Goal: Task Accomplishment & Management: Manage account settings

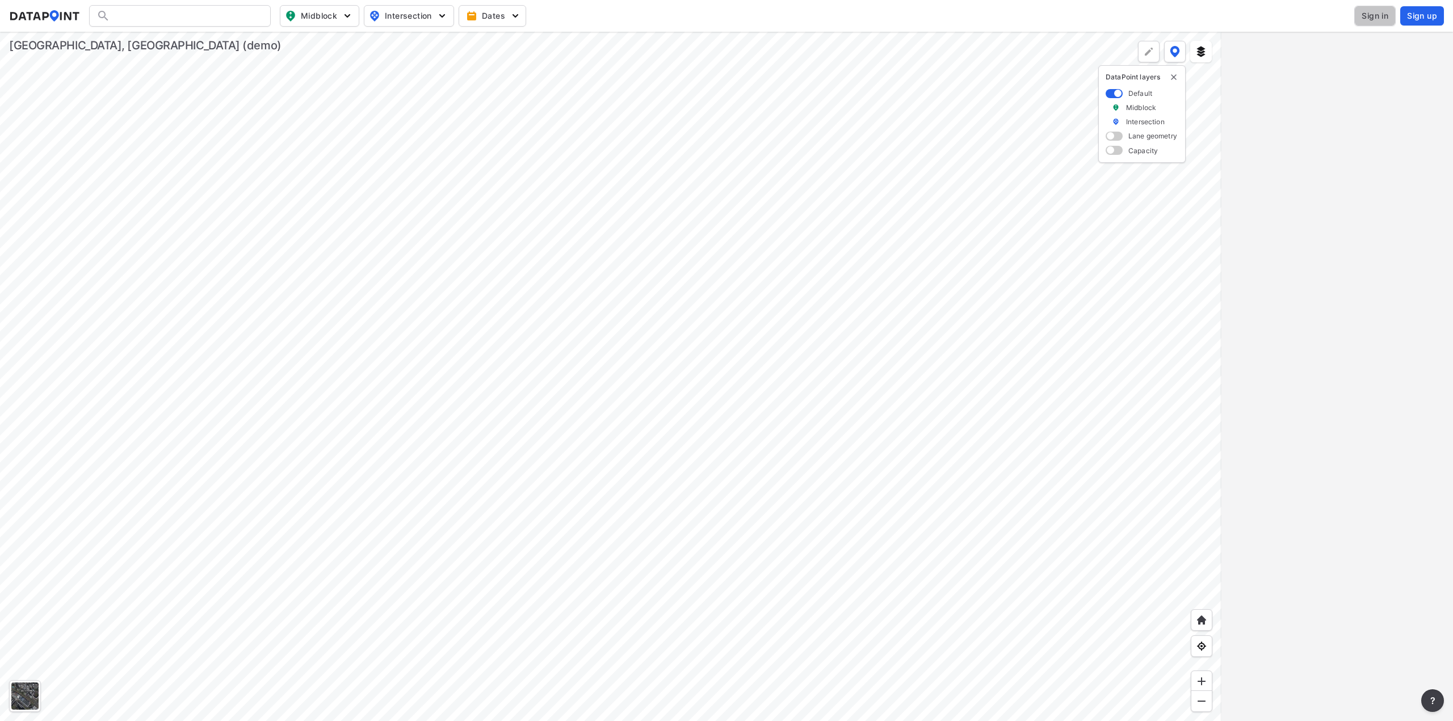
click at [1364, 16] on span "Sign in" at bounding box center [1374, 15] width 27 height 11
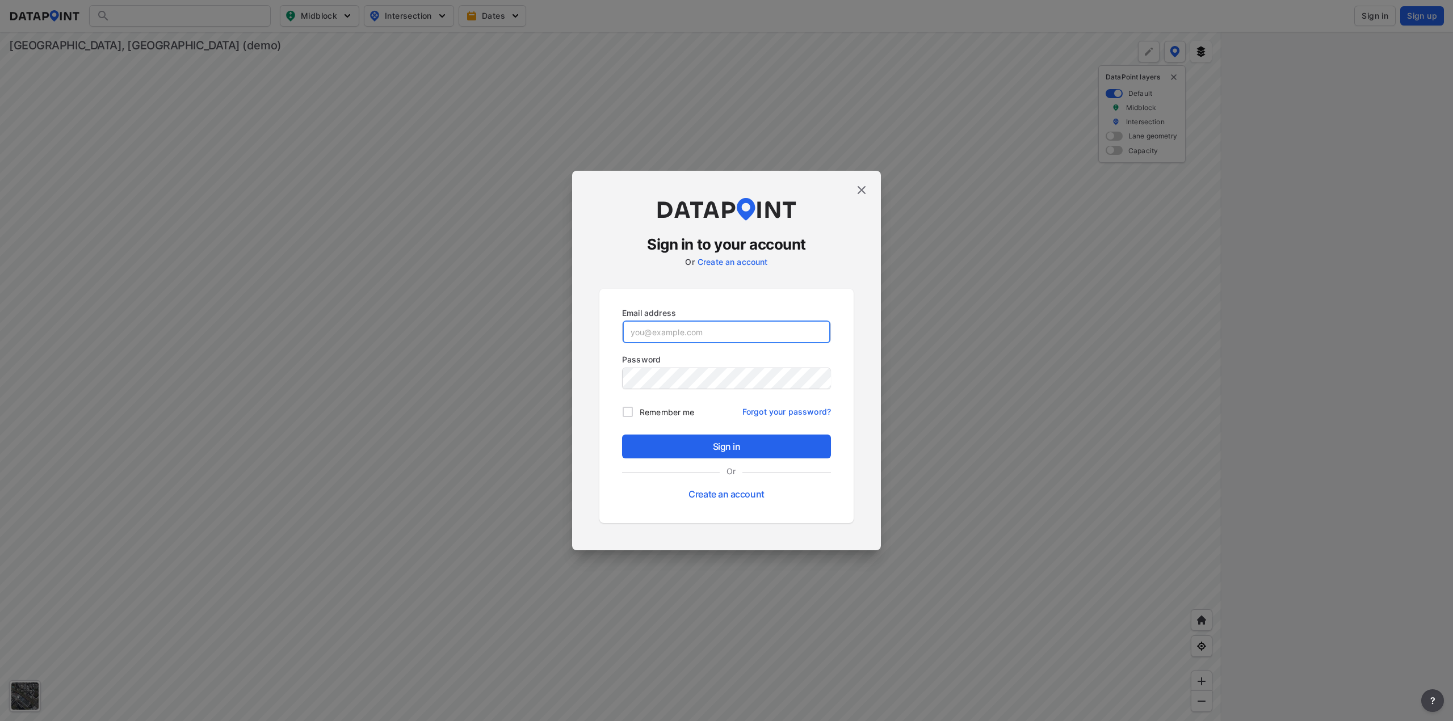
type input "[EMAIL_ADDRESS][DOMAIN_NAME]"
click at [705, 453] on span "Sign in" at bounding box center [726, 447] width 191 height 14
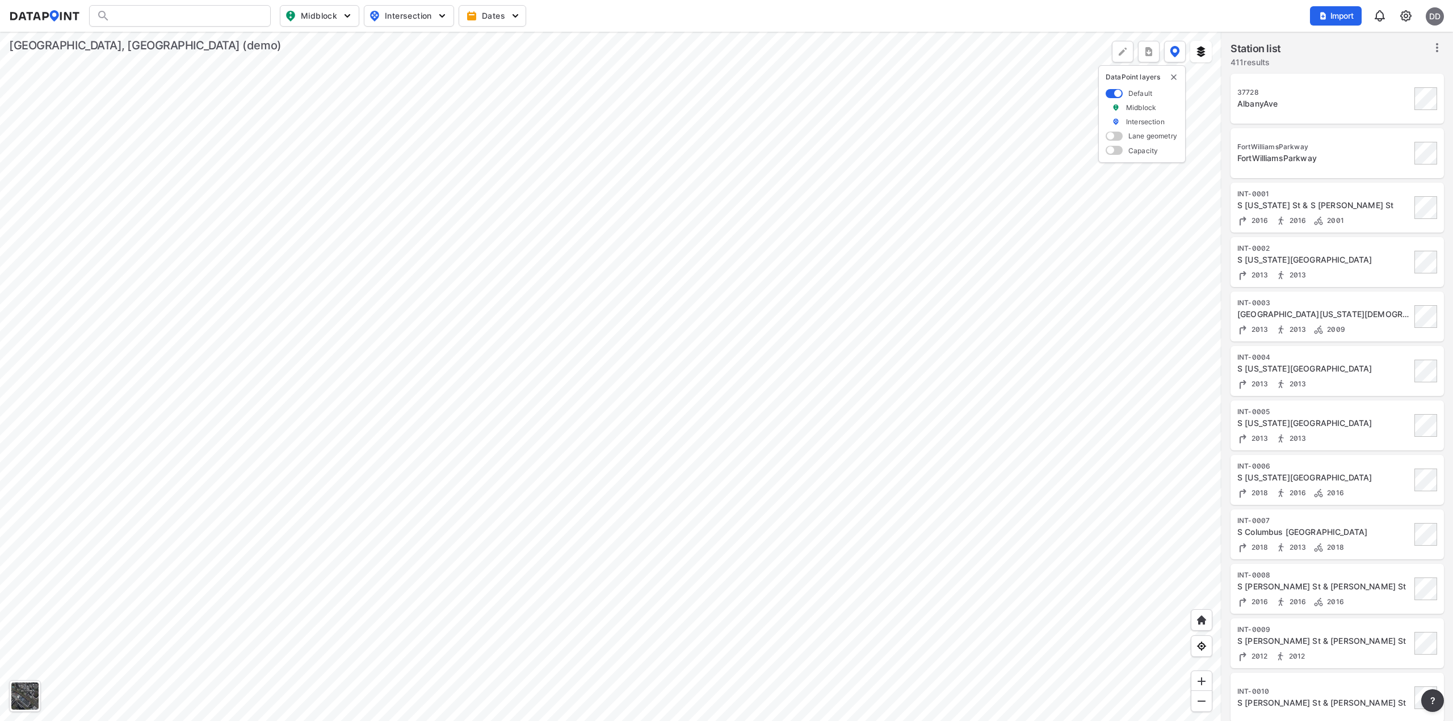
click at [1307, 271] on div "2013 2013" at bounding box center [1324, 275] width 174 height 12
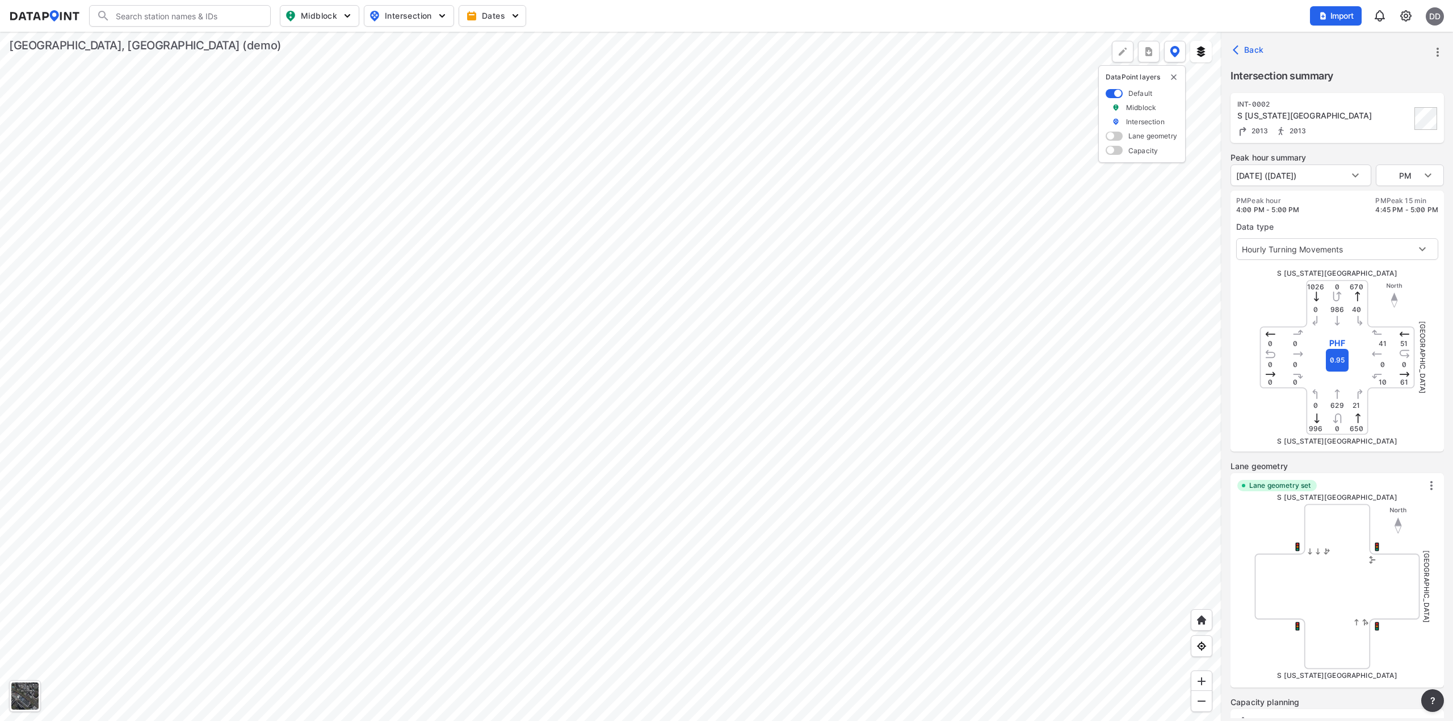
type input "625"
click at [1407, 12] on img at bounding box center [1406, 16] width 14 height 14
click at [1349, 78] on p "Station management" at bounding box center [1357, 84] width 118 height 20
click at [1356, 81] on link "Station management" at bounding box center [1357, 84] width 98 height 11
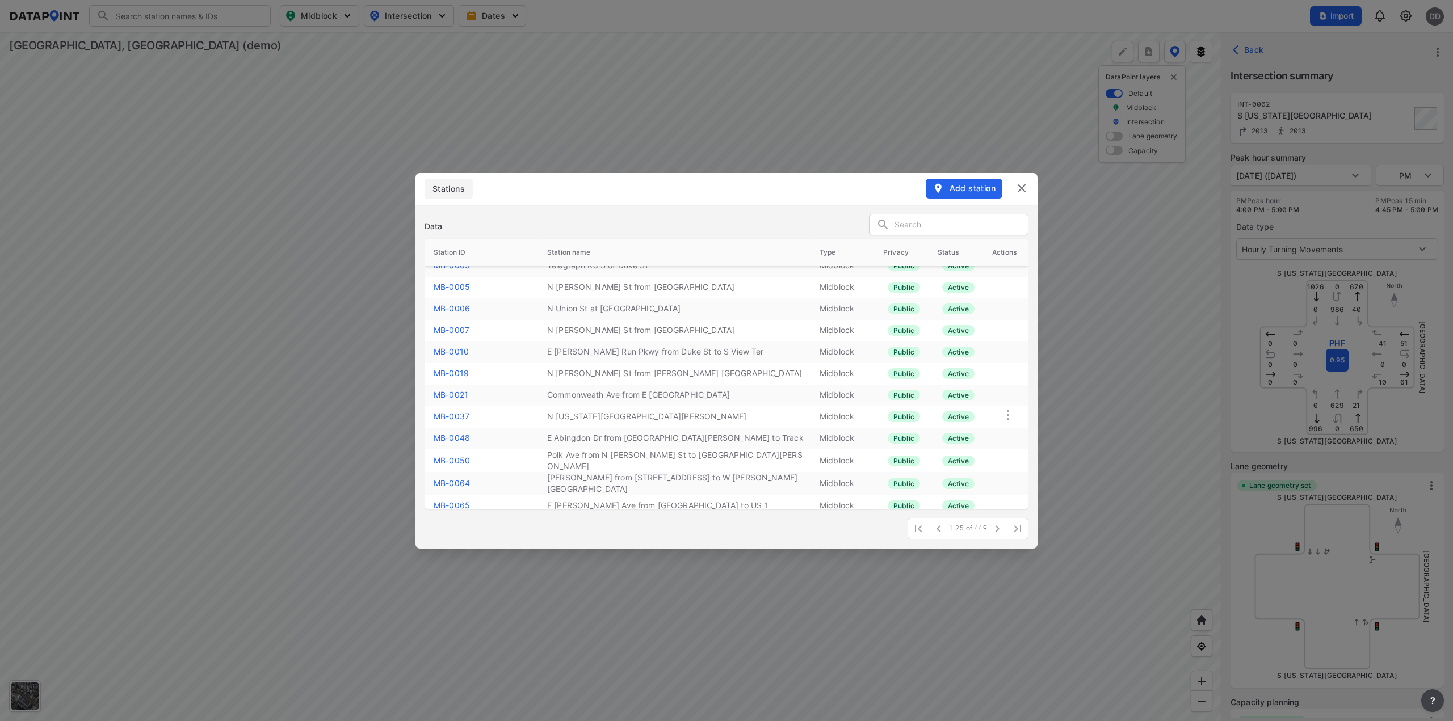
scroll to position [57, 0]
click at [1020, 528] on icon "button" at bounding box center [1017, 528] width 7 height 7
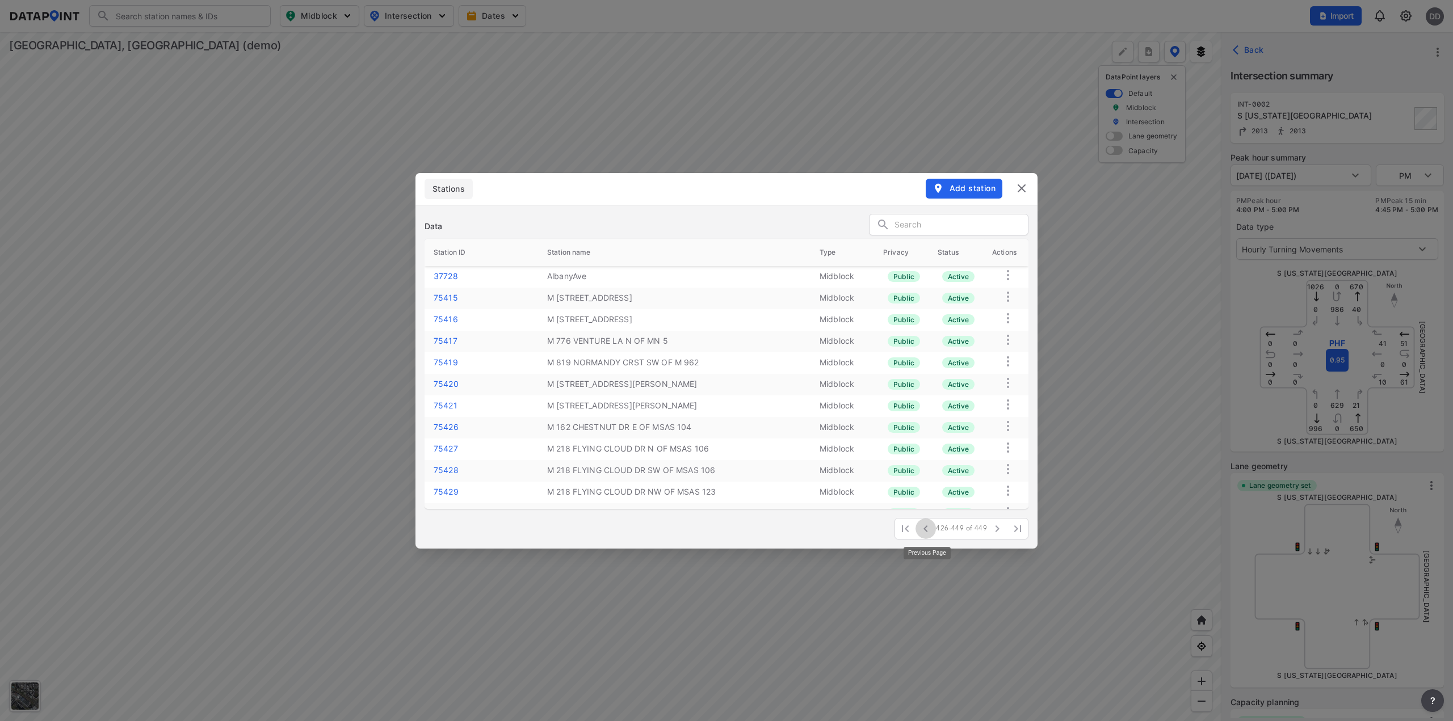
click at [929, 530] on icon "button" at bounding box center [926, 529] width 14 height 14
click at [915, 225] on input "text" at bounding box center [960, 225] width 133 height 17
click at [459, 319] on link "INT-0011" at bounding box center [451, 319] width 35 height 10
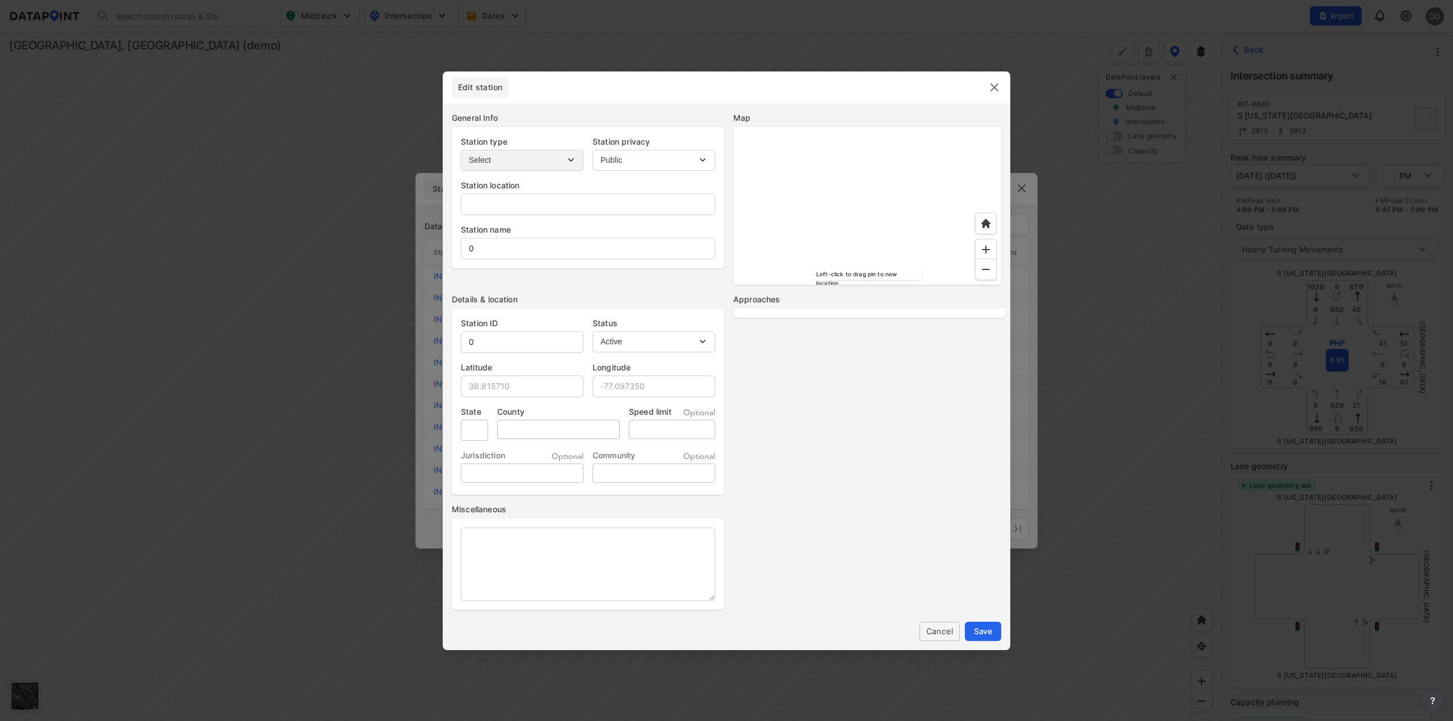
type input "22304, [GEOGRAPHIC_DATA], [US_STATE]"
type input "S [PERSON_NAME] St & [PERSON_NAME] Ave"
type input "INT-0011"
type input "38.799189"
type input "-77.134289"
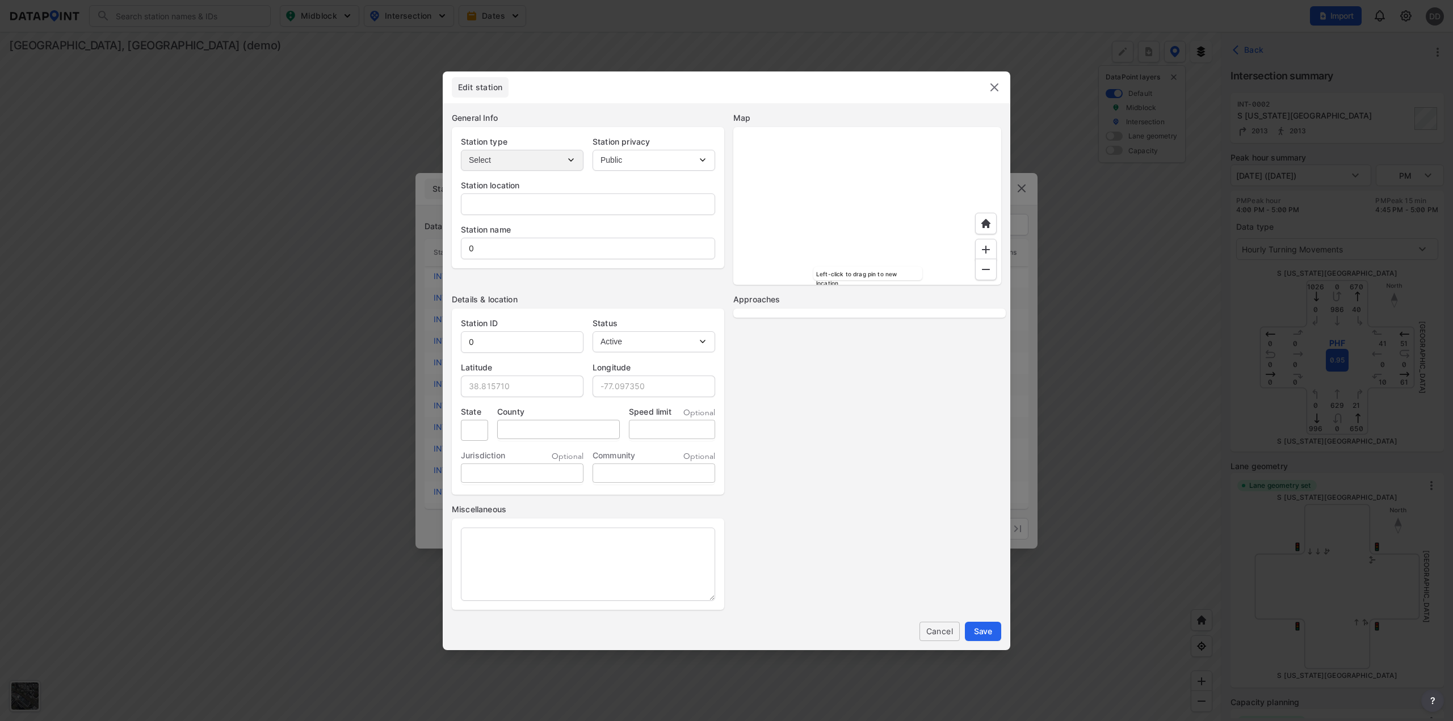
type input "VA"
type input "City of [GEOGRAPHIC_DATA]"
select select "WB"
select select "SB"
select select "NB"
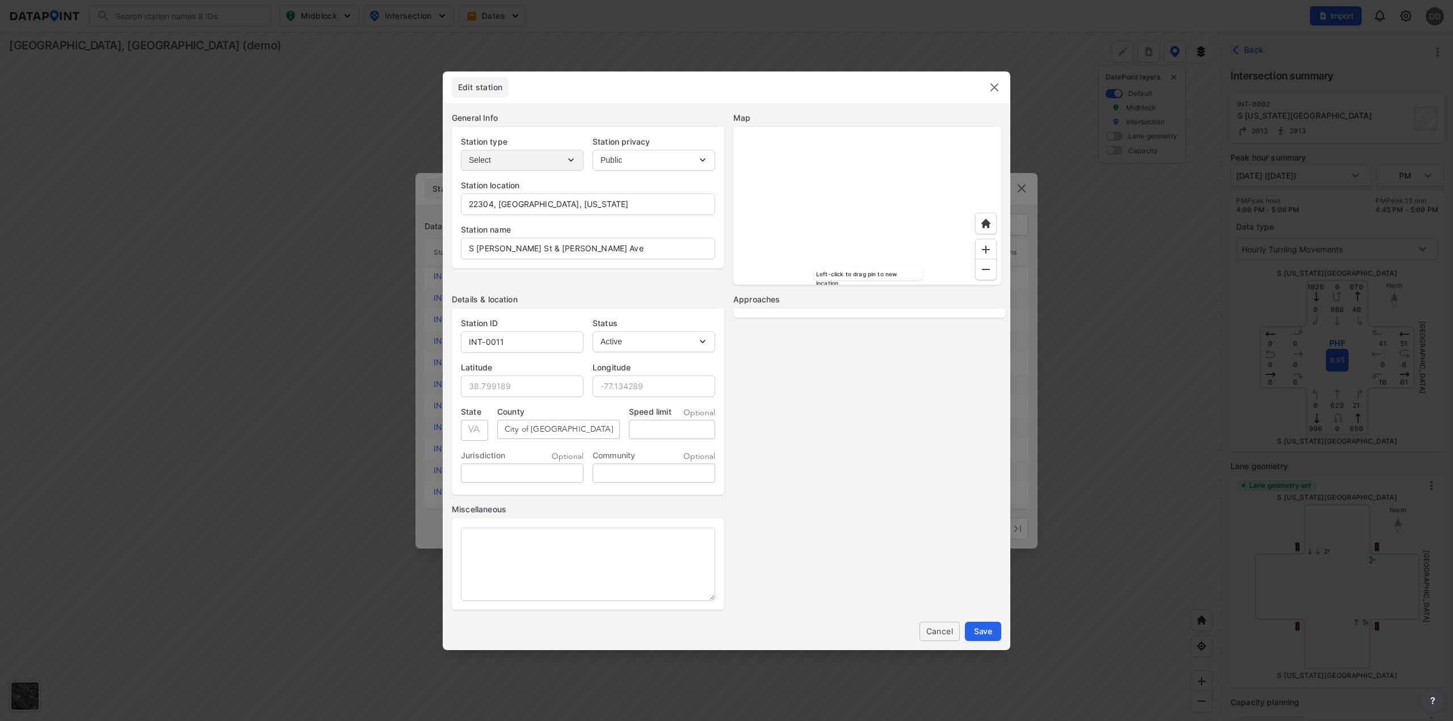
select select "EB"
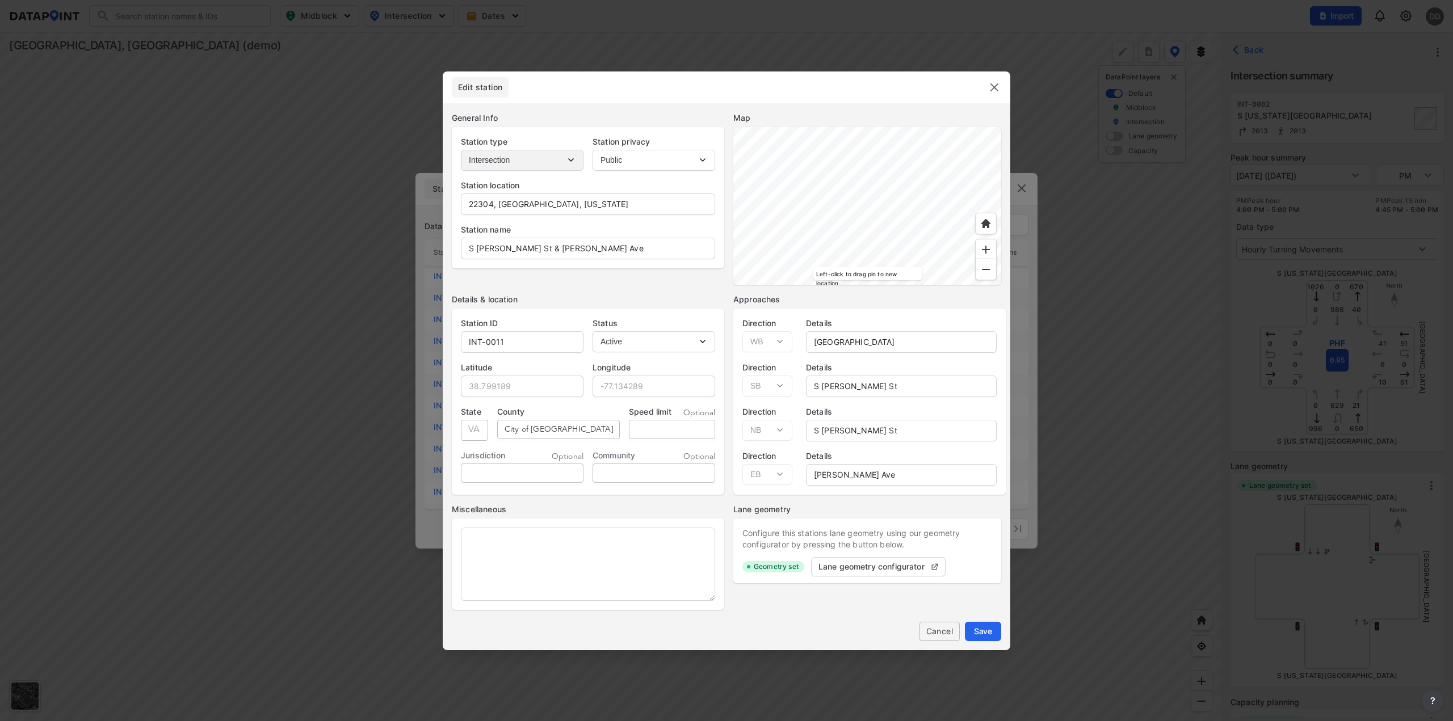
click at [861, 568] on label "Lane geometry configurator" at bounding box center [871, 566] width 106 height 11
select select "0"
select select "1"
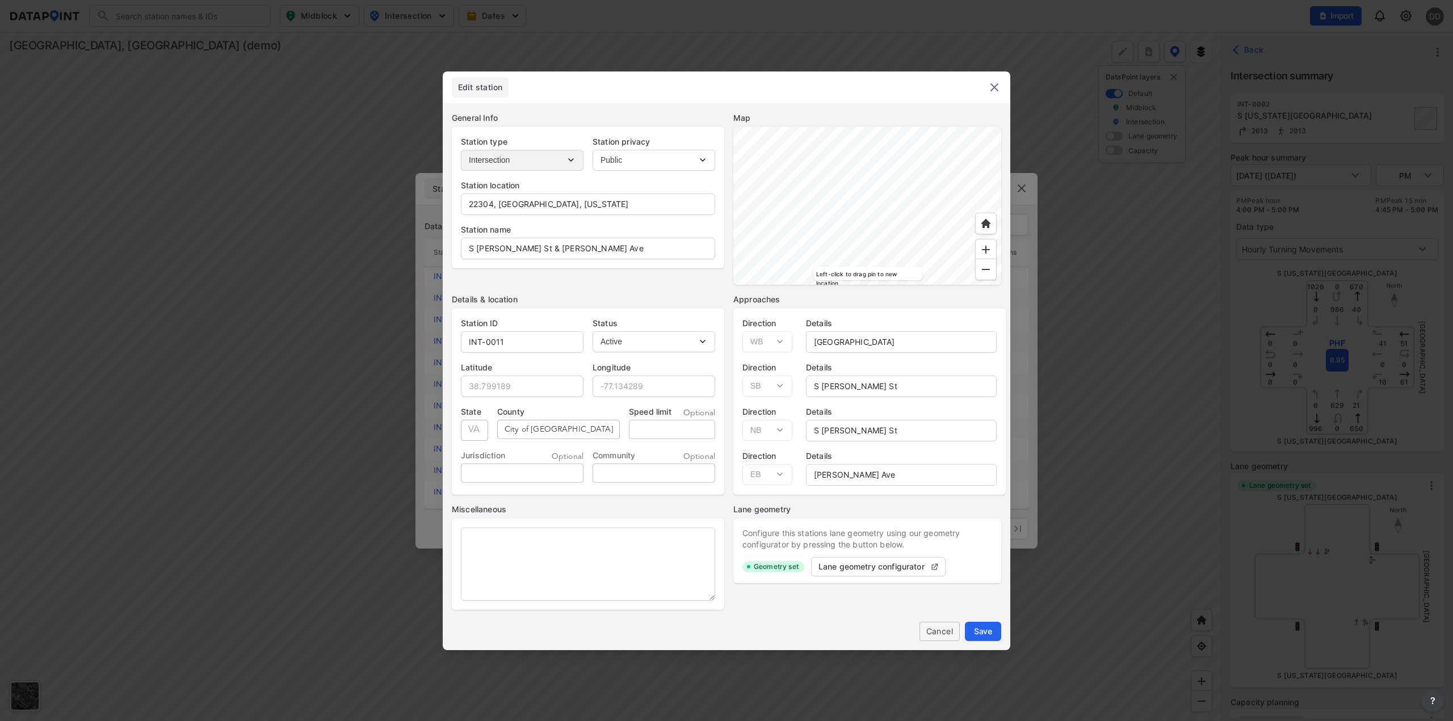
select select "1"
select select "0"
select select "1"
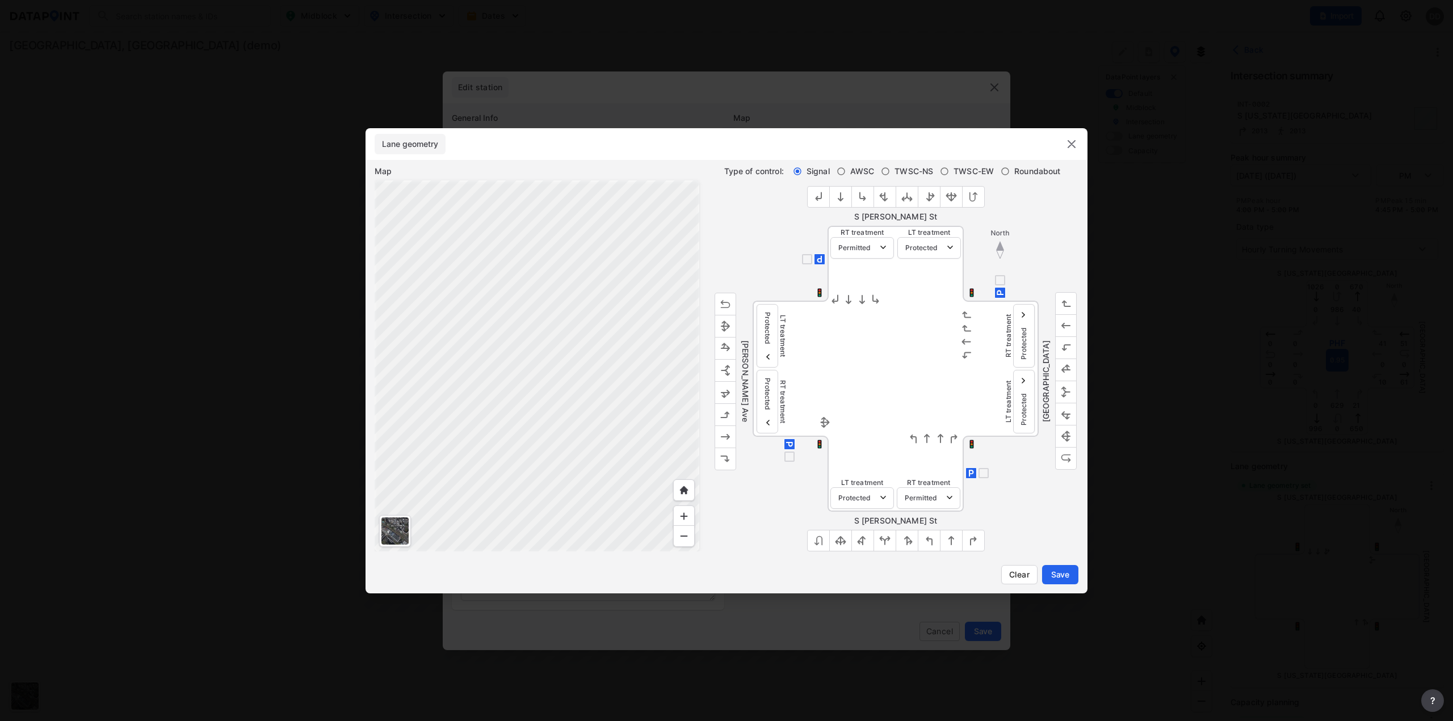
click at [391, 528] on div at bounding box center [394, 531] width 27 height 27
click at [402, 527] on div at bounding box center [394, 531] width 27 height 27
click at [395, 532] on div at bounding box center [394, 531] width 27 height 27
click at [762, 224] on div "S [PERSON_NAME] St" at bounding box center [895, 202] width 365 height 45
click at [1071, 143] on img at bounding box center [1072, 144] width 14 height 14
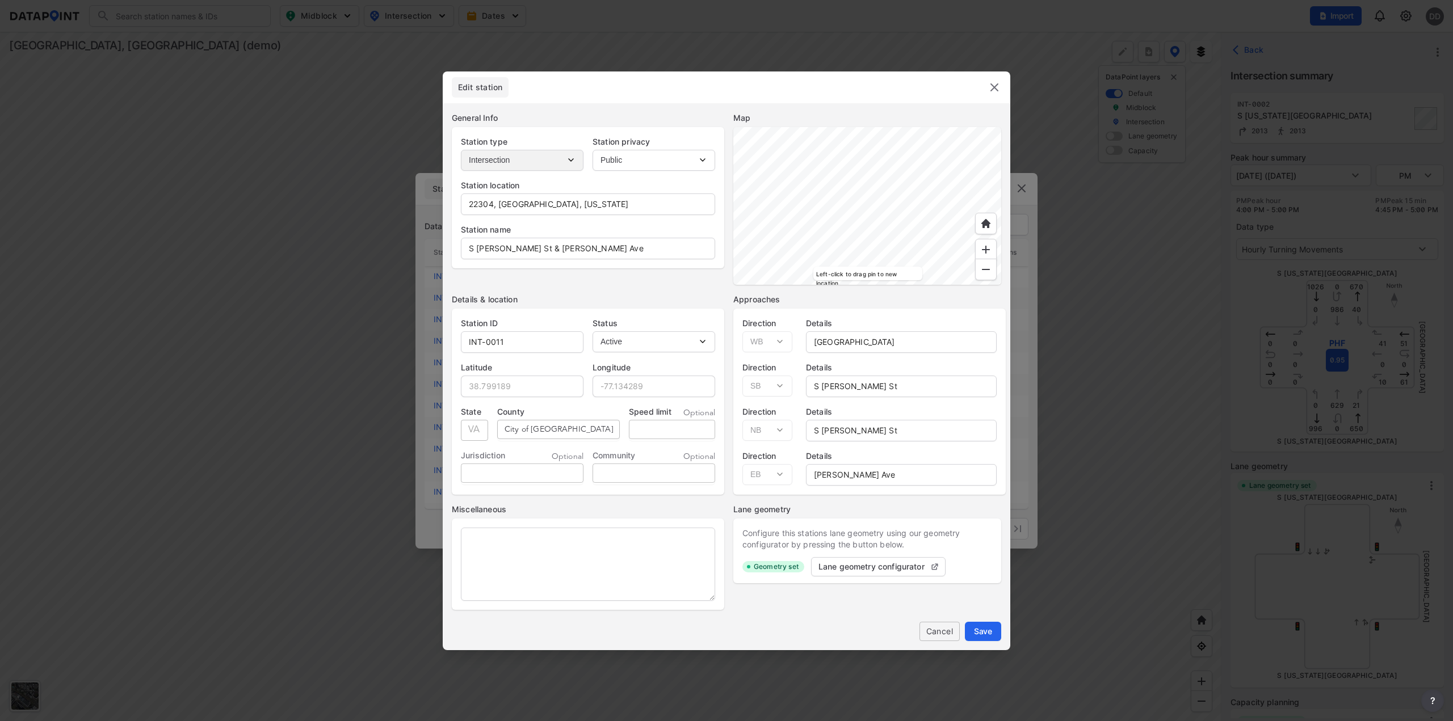
click at [1000, 90] on img at bounding box center [994, 88] width 14 height 14
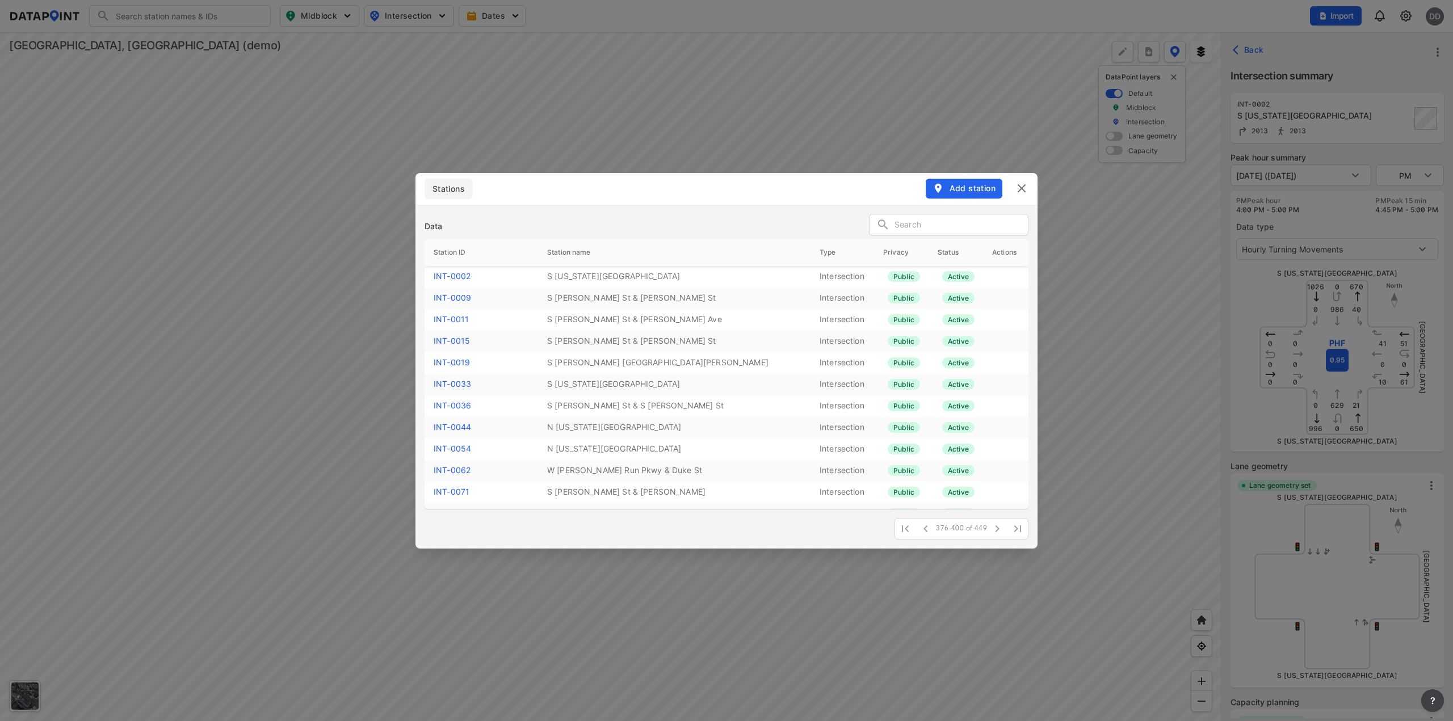
click at [1021, 185] on img at bounding box center [1022, 189] width 14 height 14
